Goal: Find specific page/section: Find specific page/section

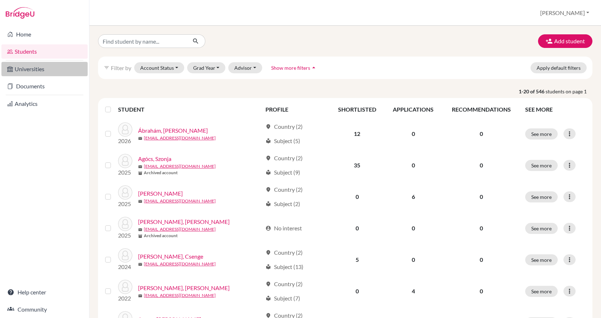
click at [43, 65] on link "Universities" at bounding box center [44, 69] width 86 height 14
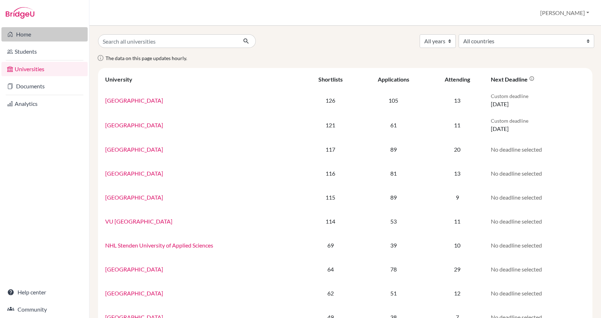
click at [37, 31] on link "Home" at bounding box center [44, 34] width 86 height 14
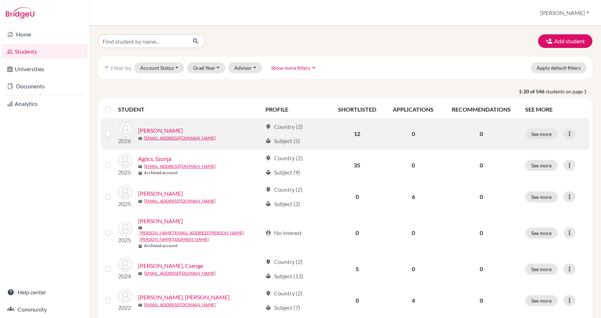
click at [171, 132] on link "Ábrahám, Emma" at bounding box center [160, 130] width 45 height 9
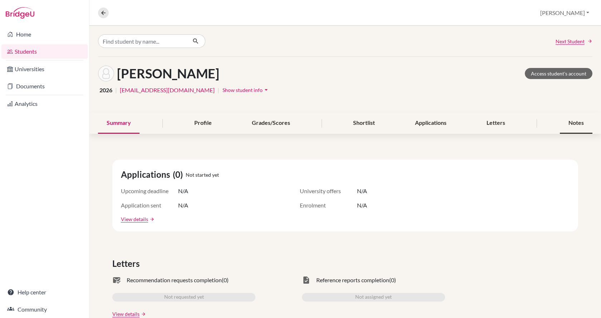
click at [577, 125] on div "Notes" at bounding box center [576, 123] width 33 height 21
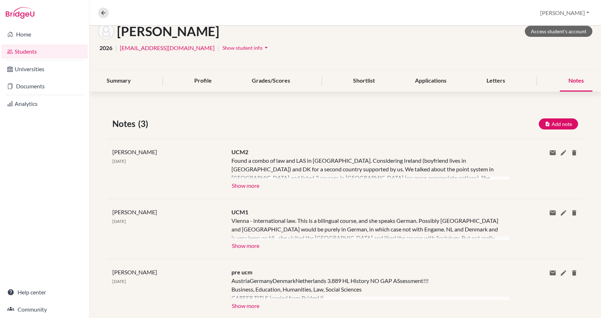
scroll to position [25, 0]
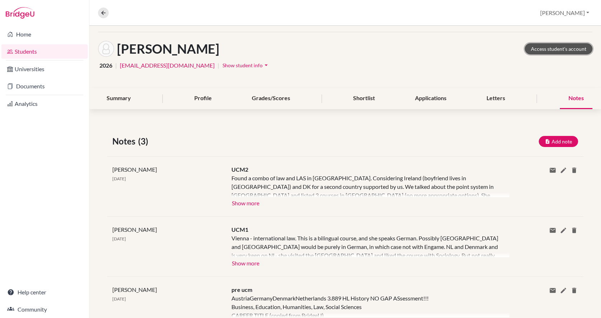
click at [541, 51] on link "Access student's account" at bounding box center [559, 48] width 68 height 11
